Goal: Task Accomplishment & Management: Complete application form

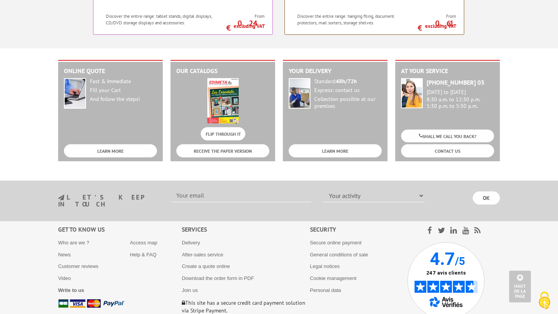
scroll to position [828, 0]
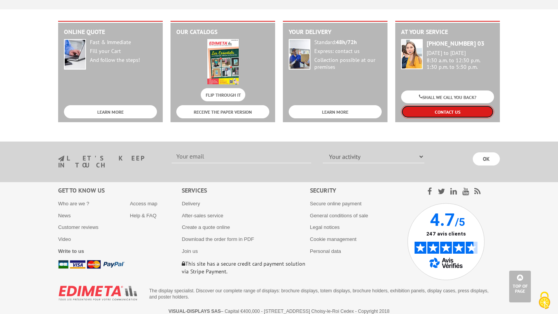
click at [440, 112] on font "CONTACT US" at bounding box center [448, 113] width 26 height 6
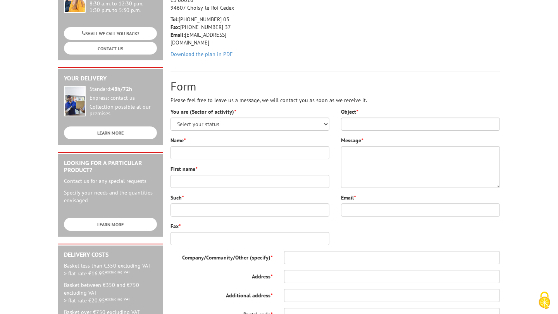
scroll to position [134, 0]
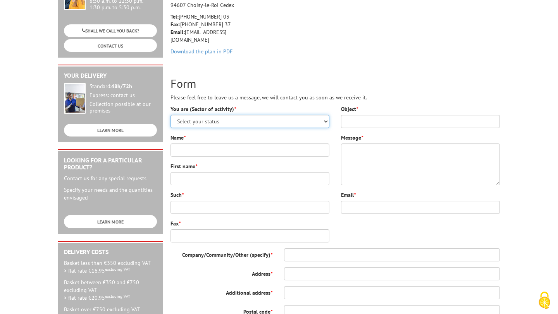
click at [230, 120] on select "Select your status Administrations and communities Shops and businesses Private…" at bounding box center [249, 121] width 159 height 13
select select "878"
click at [170, 115] on select "Select your status Administrations and communities Shops and businesses Private…" at bounding box center [249, 121] width 159 height 13
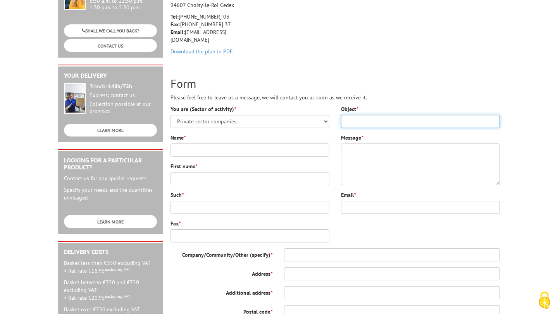
click at [353, 123] on input "Object *" at bounding box center [420, 121] width 159 height 13
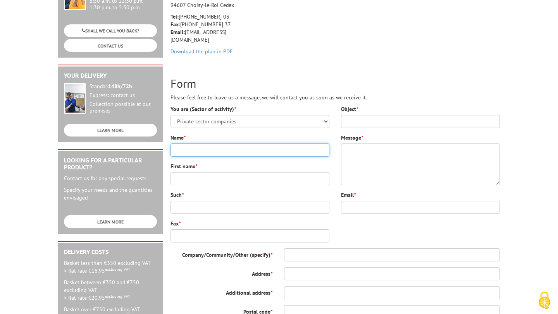
click at [206, 153] on input "Name *" at bounding box center [249, 150] width 159 height 13
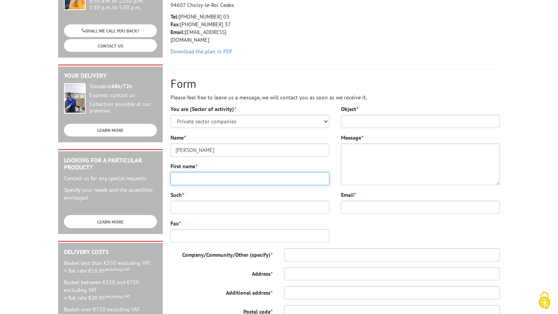
click at [208, 181] on input "First name *" at bounding box center [249, 178] width 159 height 13
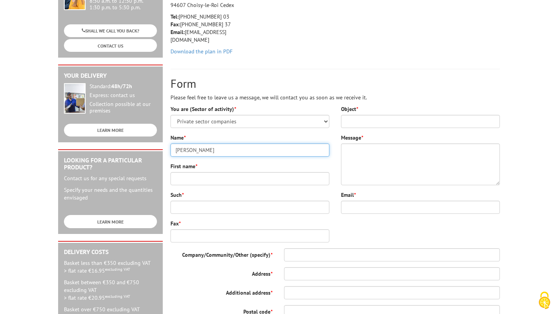
click at [200, 152] on input "[PERSON_NAME]" at bounding box center [249, 150] width 159 height 13
type input "[PERSON_NAME]"
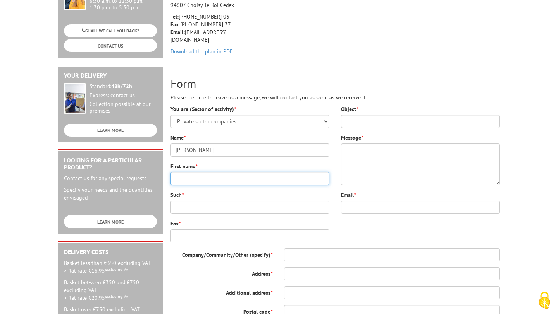
click at [189, 178] on input "First name *" at bounding box center [249, 178] width 159 height 13
type input "Friesem"
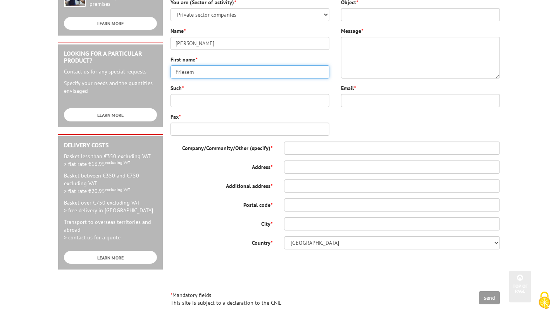
scroll to position [417, 0]
